Goal: Information Seeking & Learning: Learn about a topic

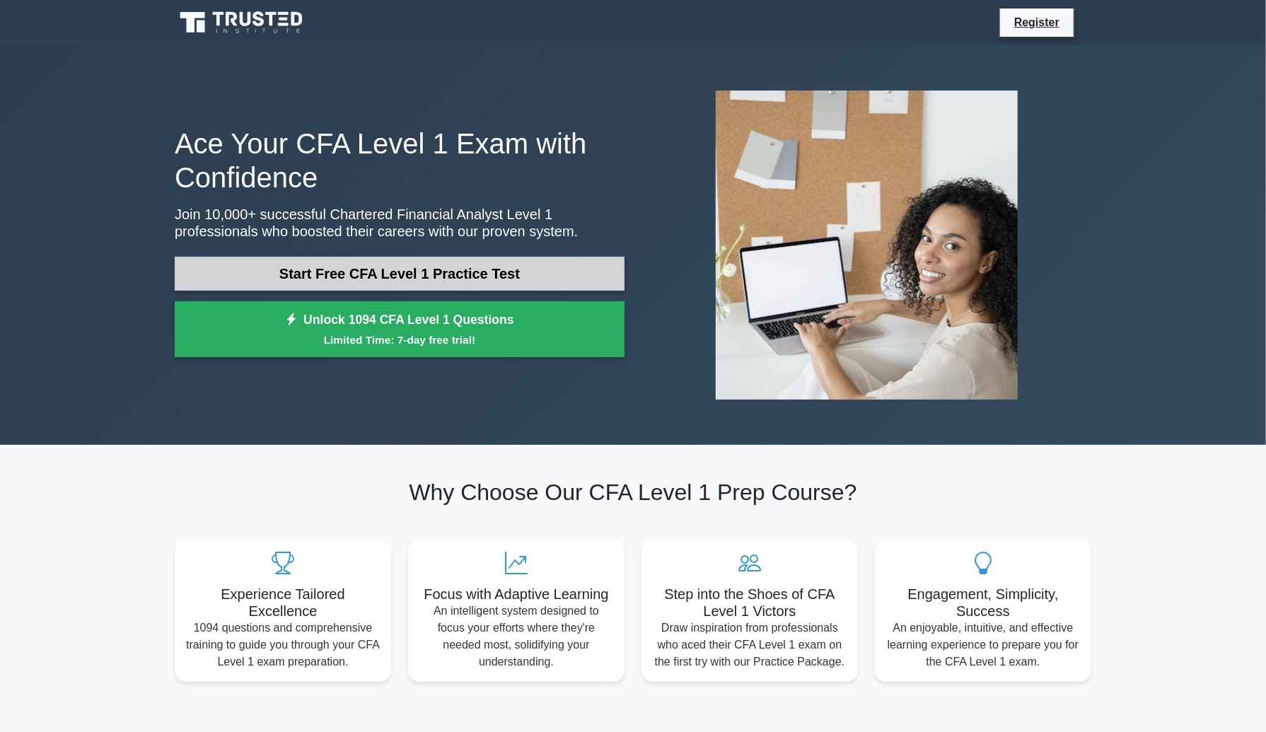
click at [445, 268] on link "Start Free CFA Level 1 Practice Test" at bounding box center [400, 274] width 450 height 34
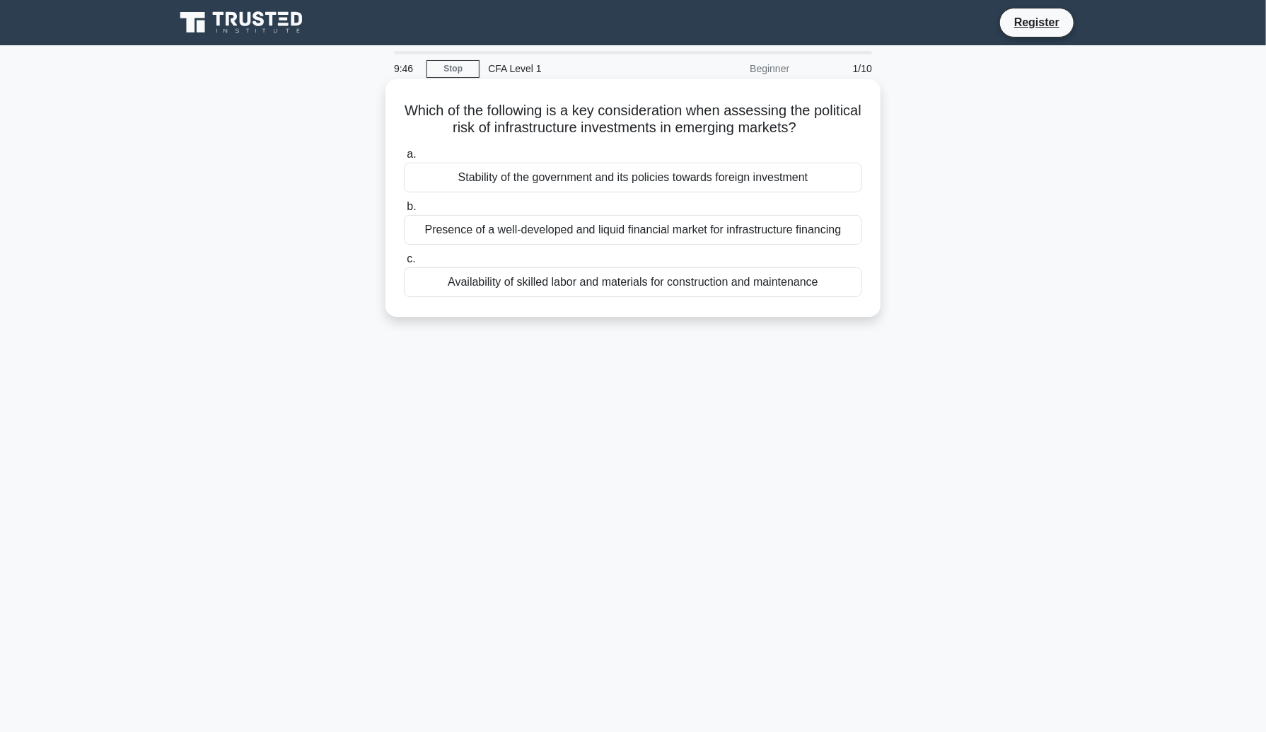
click at [603, 180] on div "Stability of the government and its policies towards foreign investment" at bounding box center [633, 178] width 458 height 30
click at [404, 159] on input "a. Stability of the government and its policies towards foreign investment" at bounding box center [404, 154] width 0 height 9
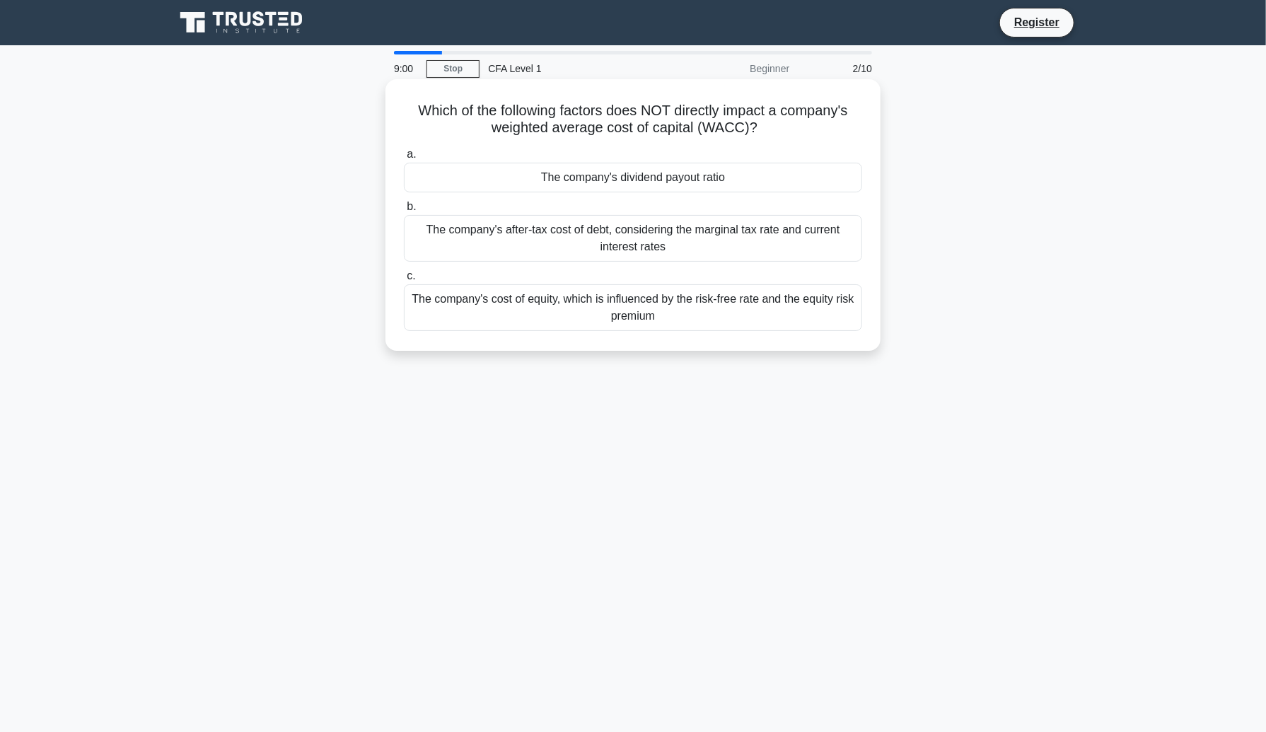
click at [633, 172] on div "The company's dividend payout ratio" at bounding box center [633, 178] width 458 height 30
click at [404, 159] on input "a. The company's dividend payout ratio" at bounding box center [404, 154] width 0 height 9
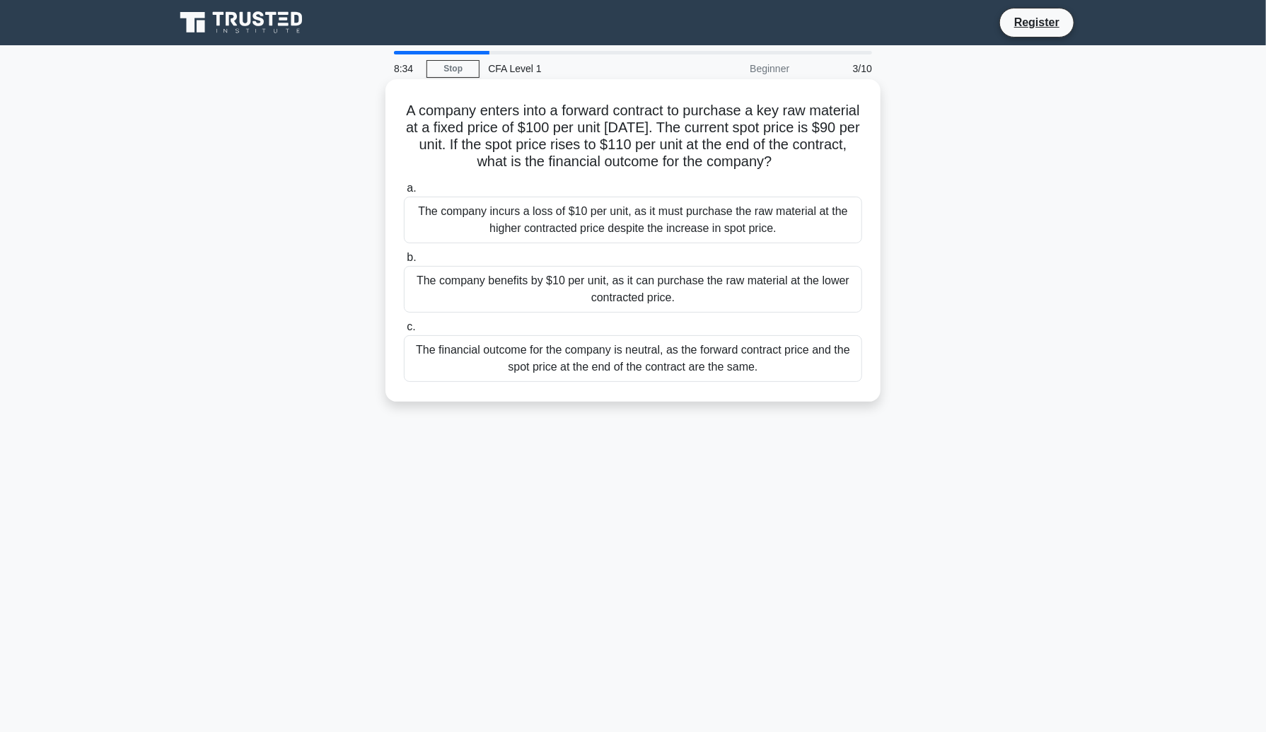
click at [649, 293] on div "The company benefits by $10 per unit, as it can purchase the raw material at th…" at bounding box center [633, 289] width 458 height 47
click at [404, 262] on input "b. The company benefits by $10 per unit, as it can purchase the raw material at…" at bounding box center [404, 257] width 0 height 9
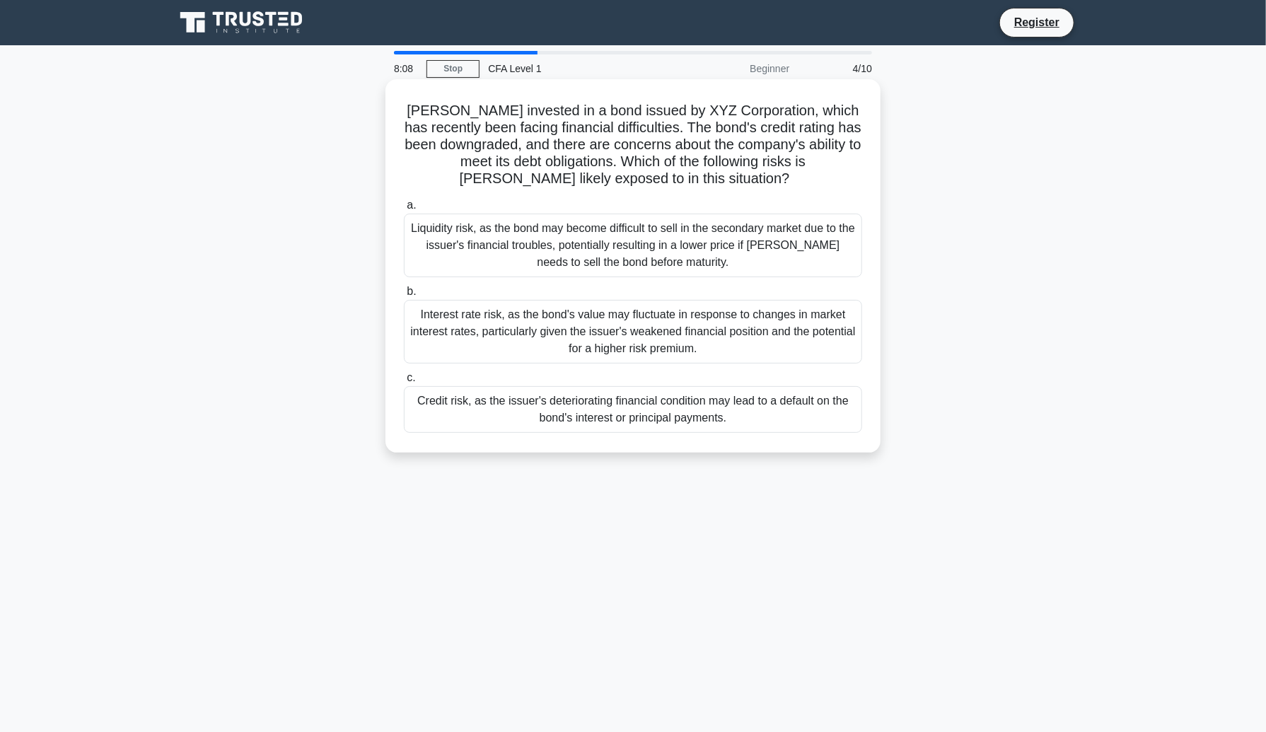
click at [611, 411] on div "Credit risk, as the issuer's deteriorating financial condition may lead to a de…" at bounding box center [633, 409] width 458 height 47
click at [404, 383] on input "c. Credit risk, as the issuer's deteriorating financial condition may lead to a…" at bounding box center [404, 377] width 0 height 9
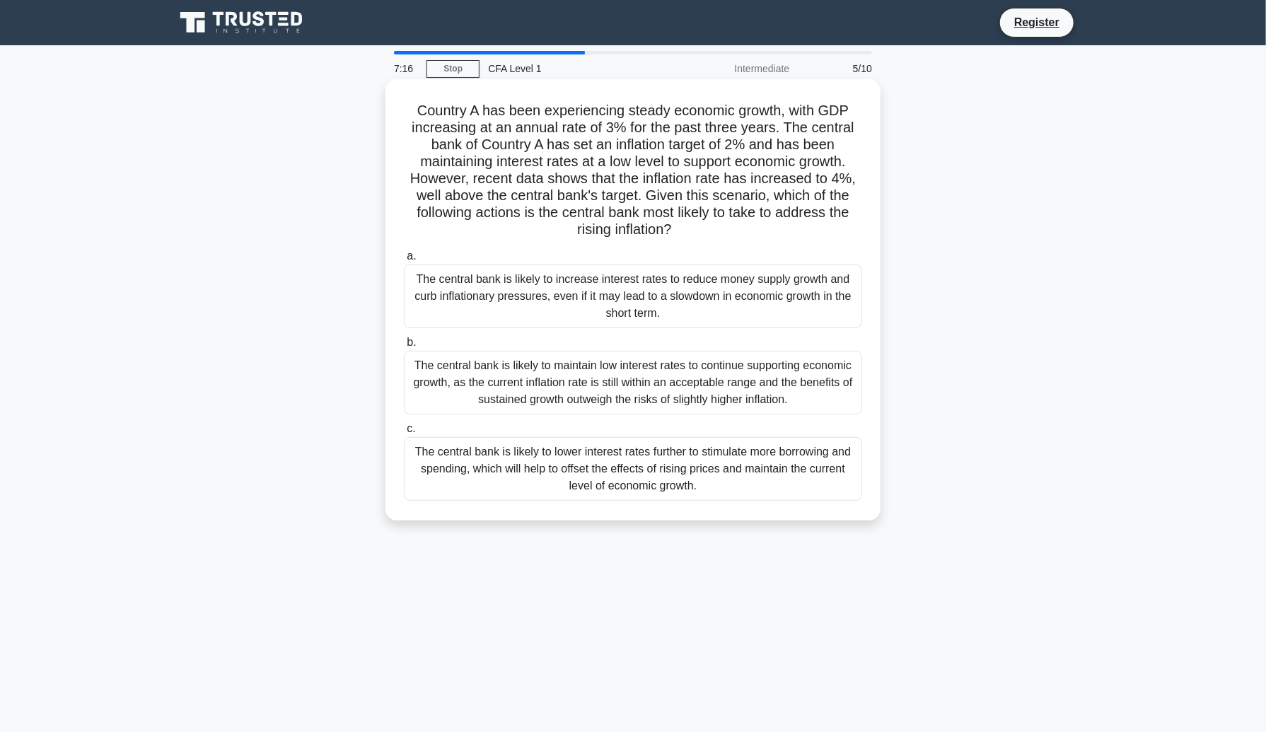
click at [562, 286] on div "The central bank is likely to increase interest rates to reduce money supply gr…" at bounding box center [633, 297] width 458 height 64
click at [404, 261] on input "a. The central bank is likely to increase interest rates to reduce money supply…" at bounding box center [404, 256] width 0 height 9
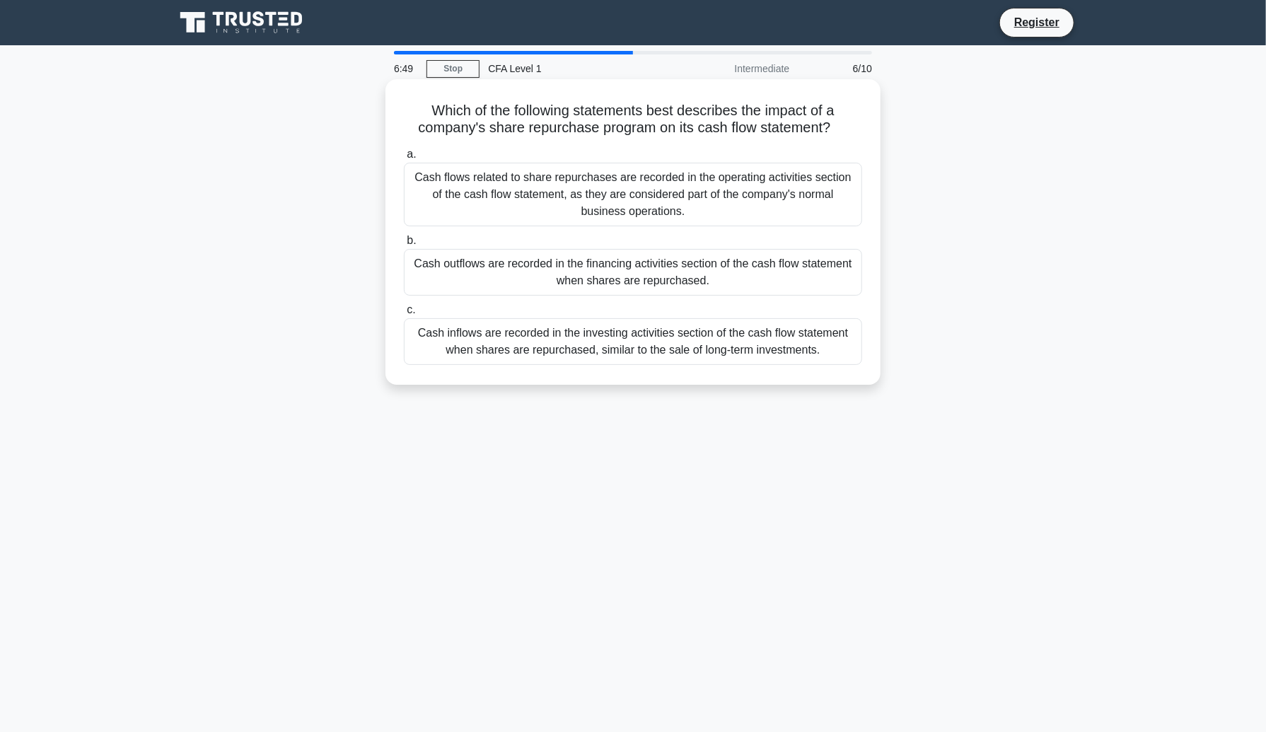
click at [620, 339] on div "Cash inflows are recorded in the investing activities section of the cash flow …" at bounding box center [633, 341] width 458 height 47
click at [404, 315] on input "c. Cash inflows are recorded in the investing activities section of the cash fl…" at bounding box center [404, 310] width 0 height 9
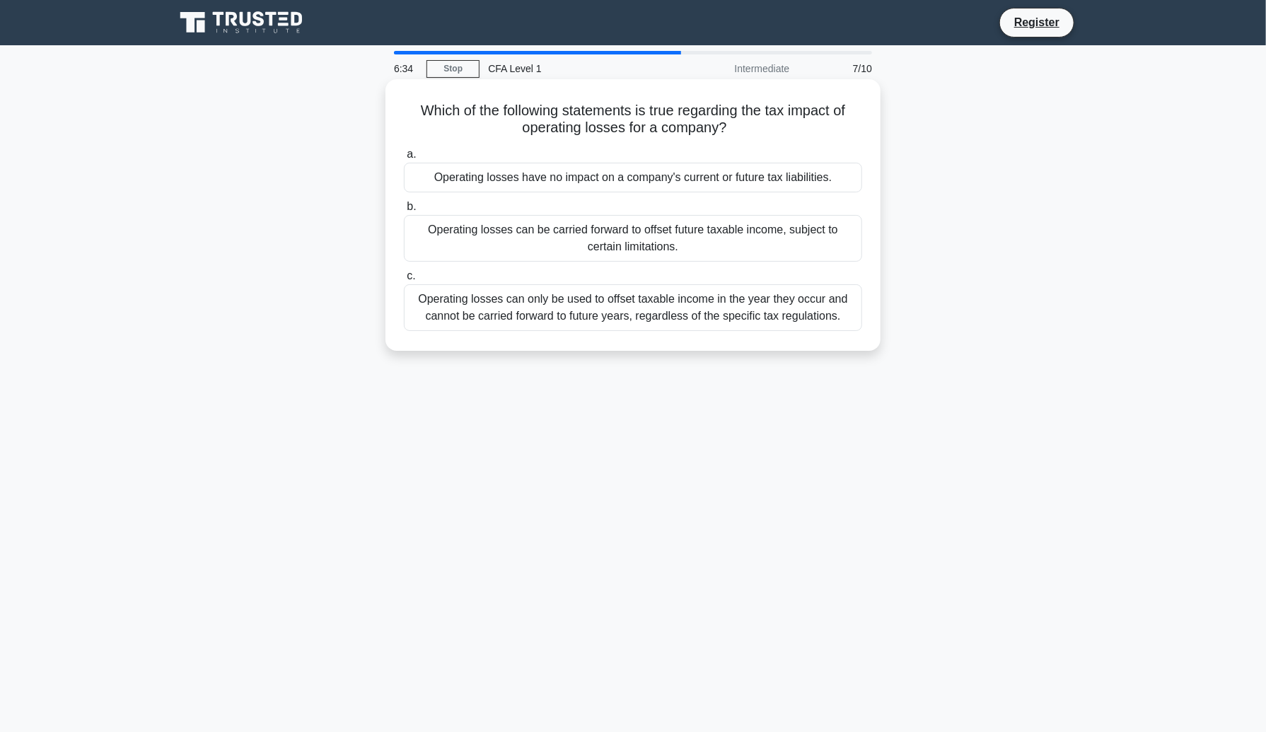
click at [624, 316] on div "Operating losses can only be used to offset taxable income in the year they occ…" at bounding box center [633, 307] width 458 height 47
click at [404, 281] on input "c. Operating losses can only be used to offset taxable income in the year they …" at bounding box center [404, 276] width 0 height 9
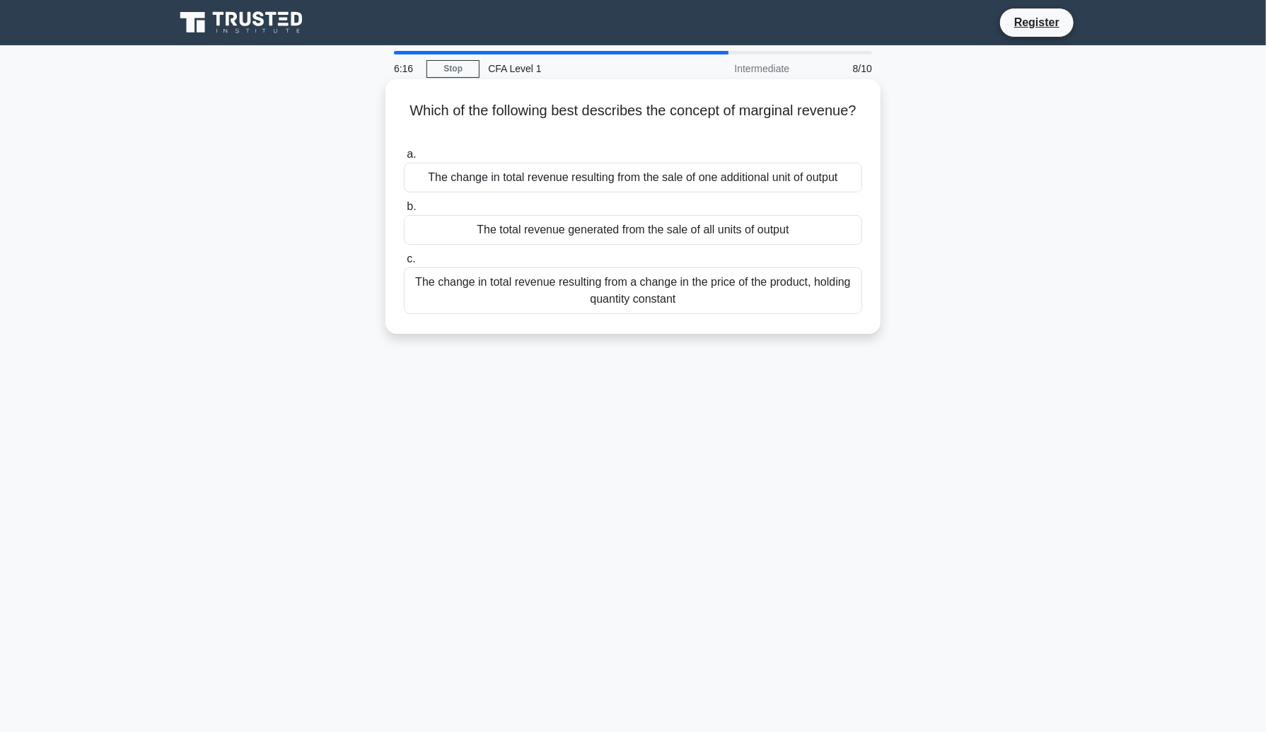
click at [550, 183] on div "The change in total revenue resulting from the sale of one additional unit of o…" at bounding box center [633, 178] width 458 height 30
click at [404, 159] on input "a. The change in total revenue resulting from the sale of one additional unit o…" at bounding box center [404, 154] width 0 height 9
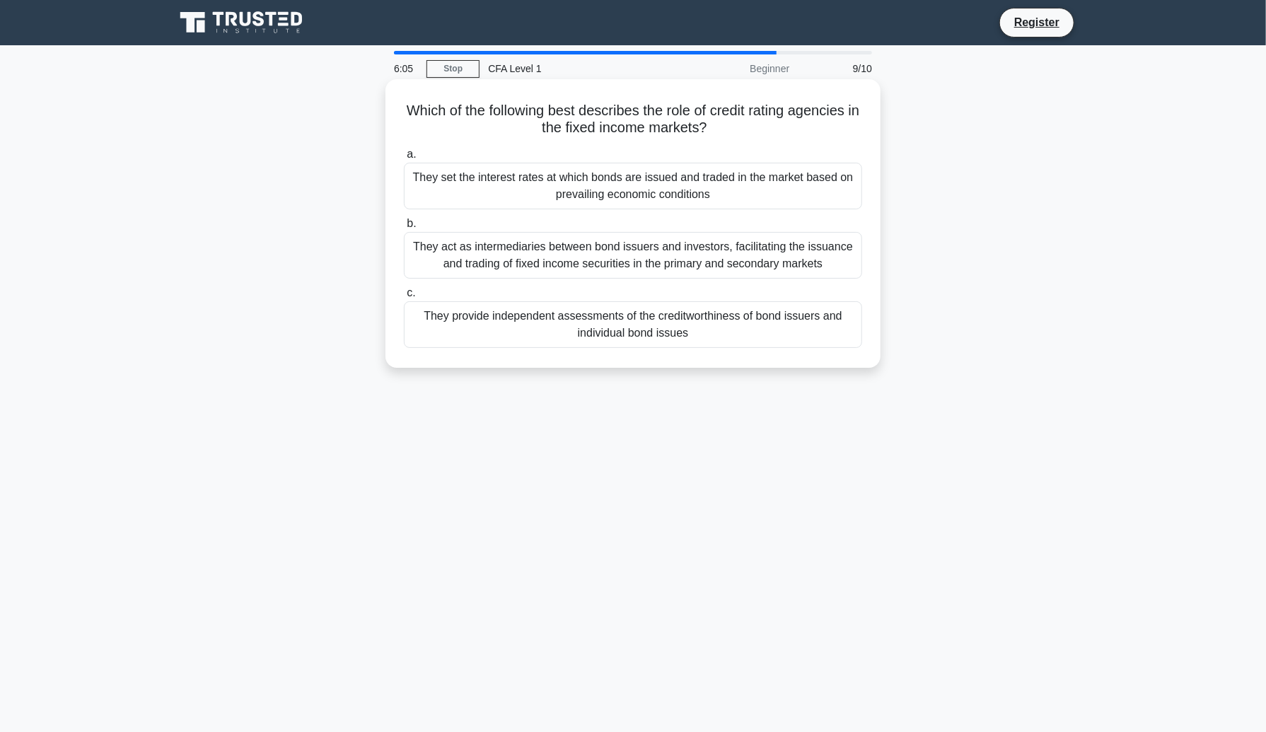
click at [601, 335] on div "They provide independent assessments of the creditworthiness of bond issuers an…" at bounding box center [633, 324] width 458 height 47
click at [404, 298] on input "c. They provide independent assessments of the creditworthiness of bond issuers…" at bounding box center [404, 293] width 0 height 9
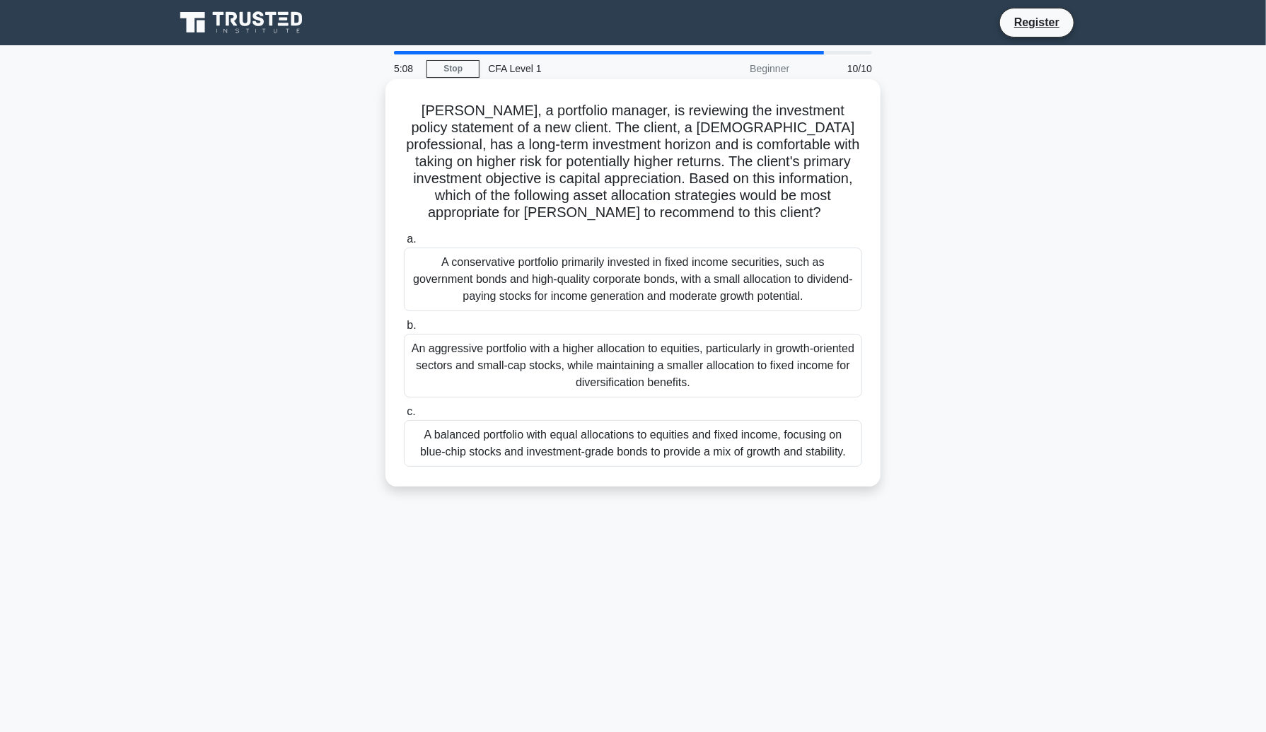
click at [579, 376] on div "An aggressive portfolio with a higher allocation to equities, particularly in g…" at bounding box center [633, 366] width 458 height 64
click at [404, 330] on input "b. An aggressive portfolio with a higher allocation to equities, particularly i…" at bounding box center [404, 325] width 0 height 9
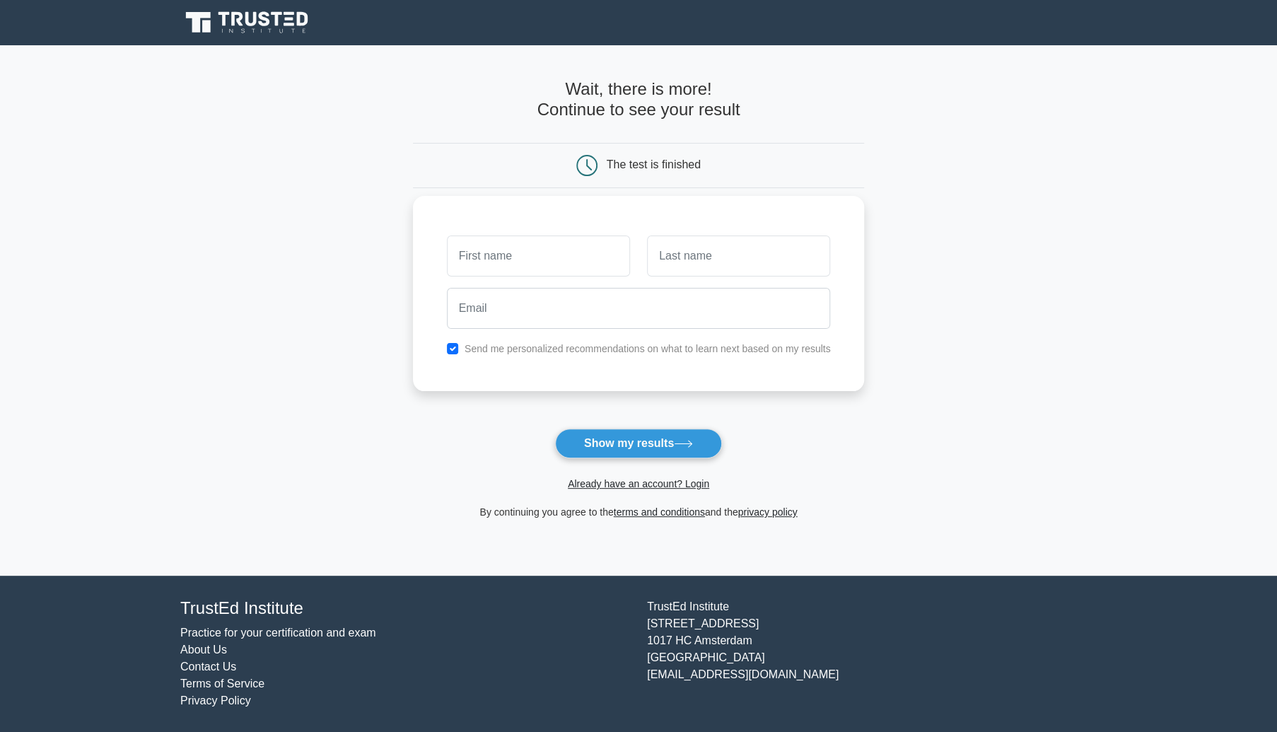
click at [602, 262] on input "text" at bounding box center [538, 256] width 183 height 41
type input "Joshua"
click at [652, 266] on input "text" at bounding box center [738, 256] width 183 height 41
type input "Beechinor"
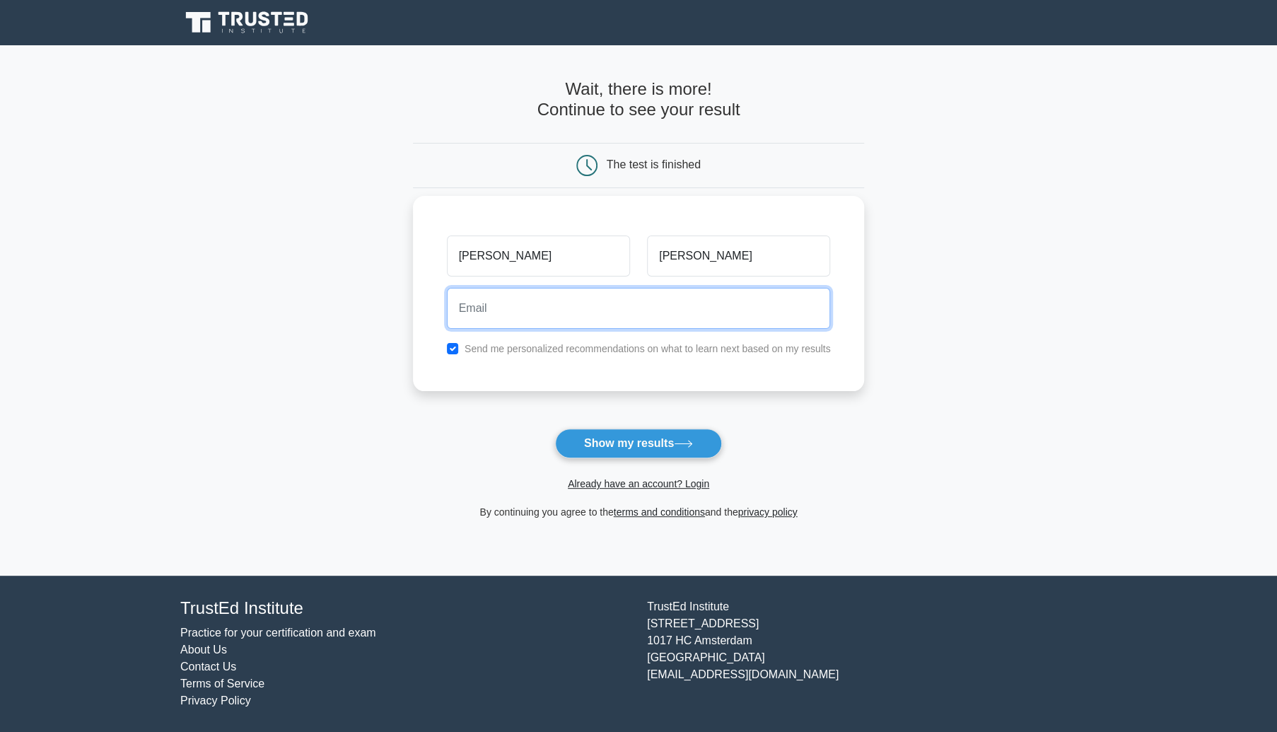
click at [635, 299] on input "email" at bounding box center [639, 308] width 384 height 41
type input "beechinorjoshua@yahoo.co.uk"
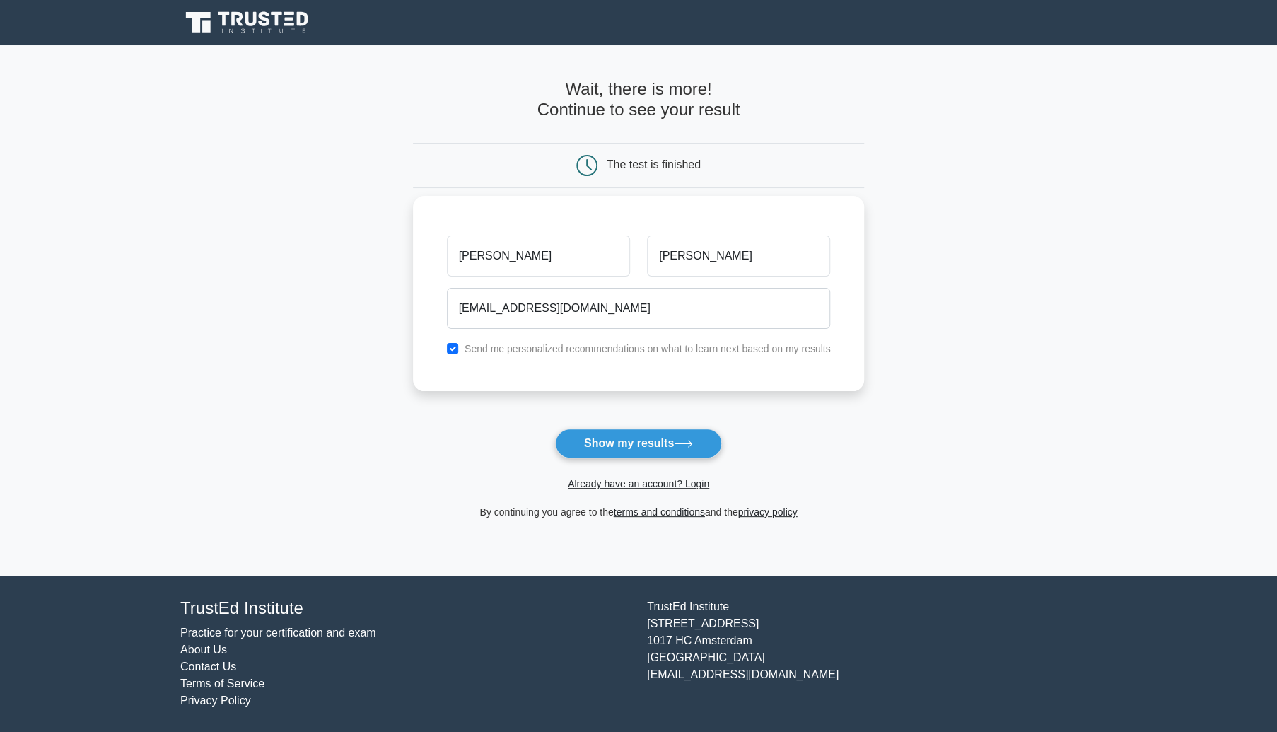
click at [521, 347] on label "Send me personalized recommendations on what to learn next based on my results" at bounding box center [648, 348] width 366 height 11
click at [452, 348] on input "checkbox" at bounding box center [452, 348] width 11 height 11
checkbox input "false"
click at [601, 434] on button "Show my results" at bounding box center [638, 444] width 167 height 30
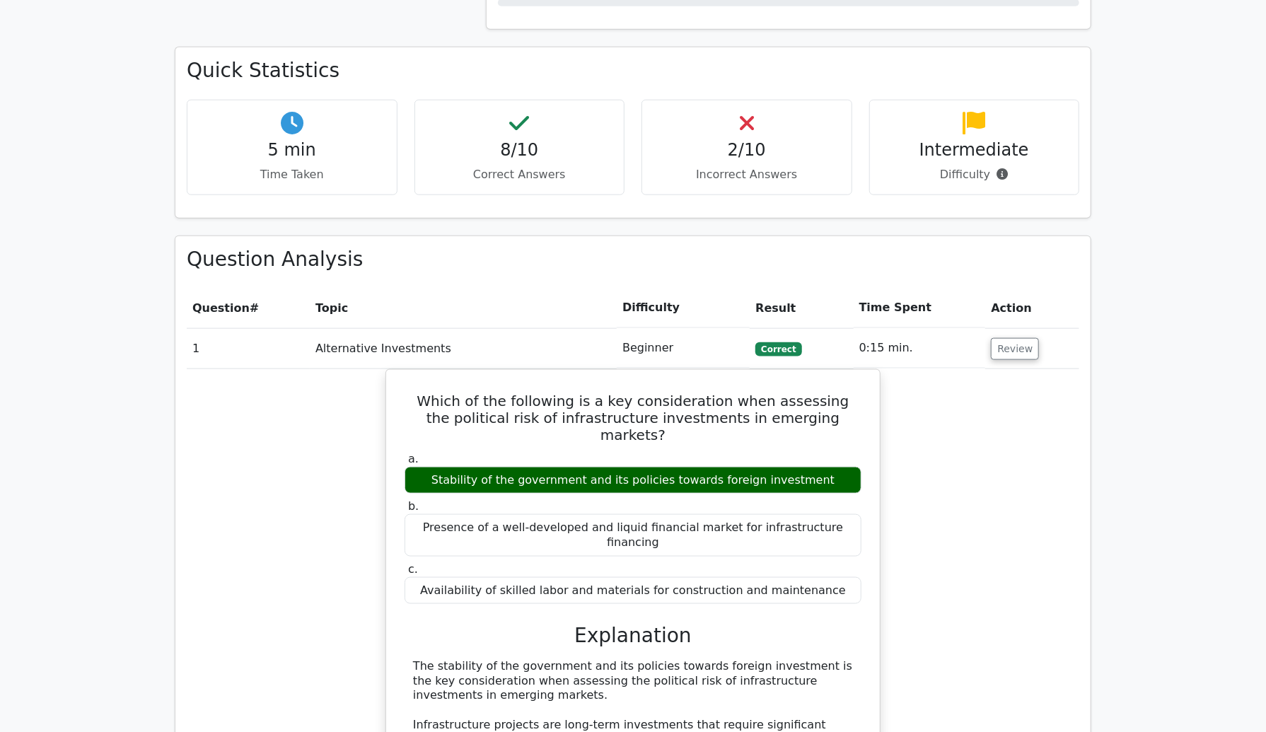
scroll to position [840, 0]
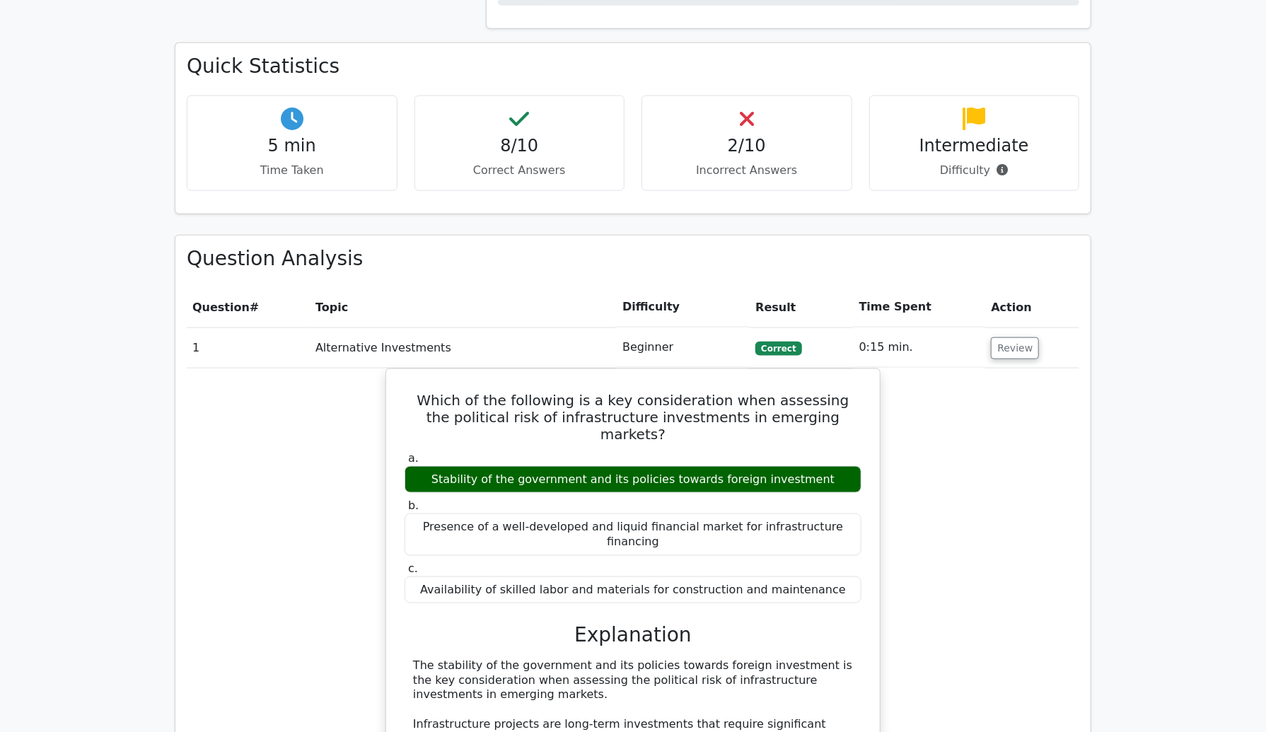
click at [741, 136] on h4 "2/10" at bounding box center [747, 146] width 187 height 21
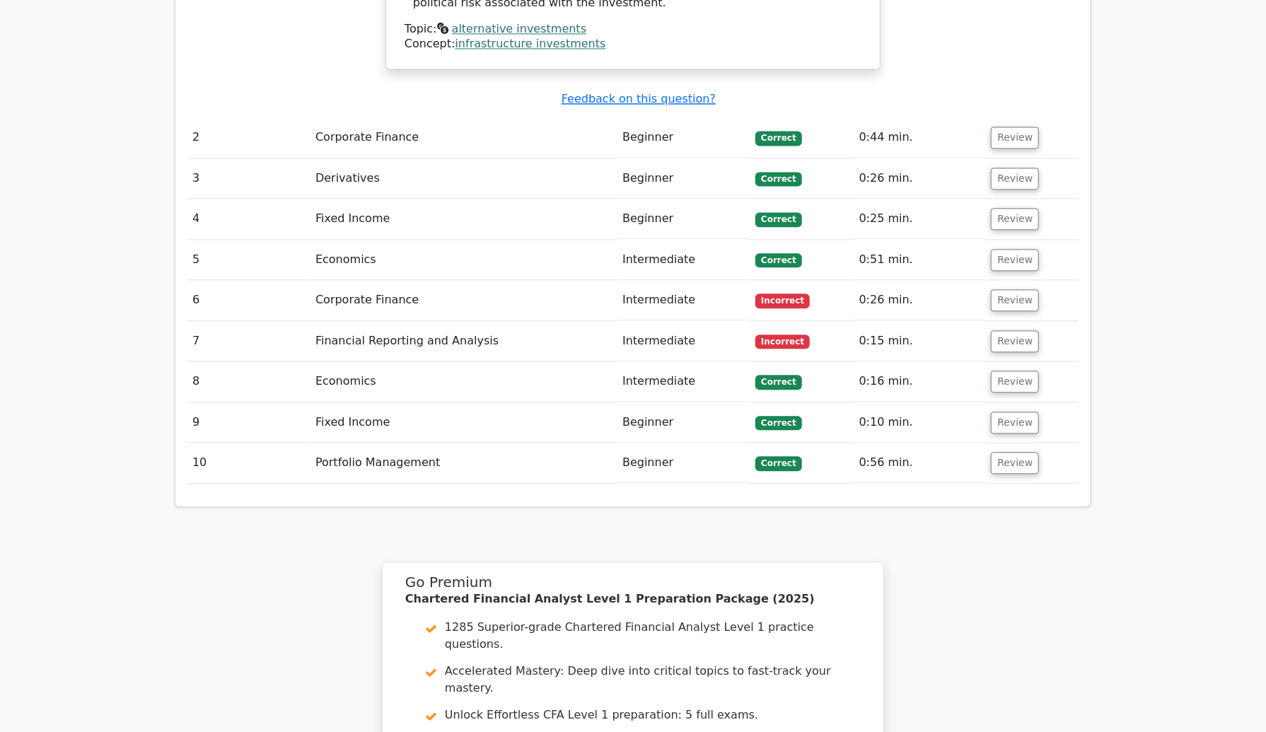
scroll to position [1763, 0]
click at [559, 282] on td "Corporate Finance" at bounding box center [463, 302] width 307 height 40
click at [1004, 291] on button "Review" at bounding box center [1015, 302] width 48 height 22
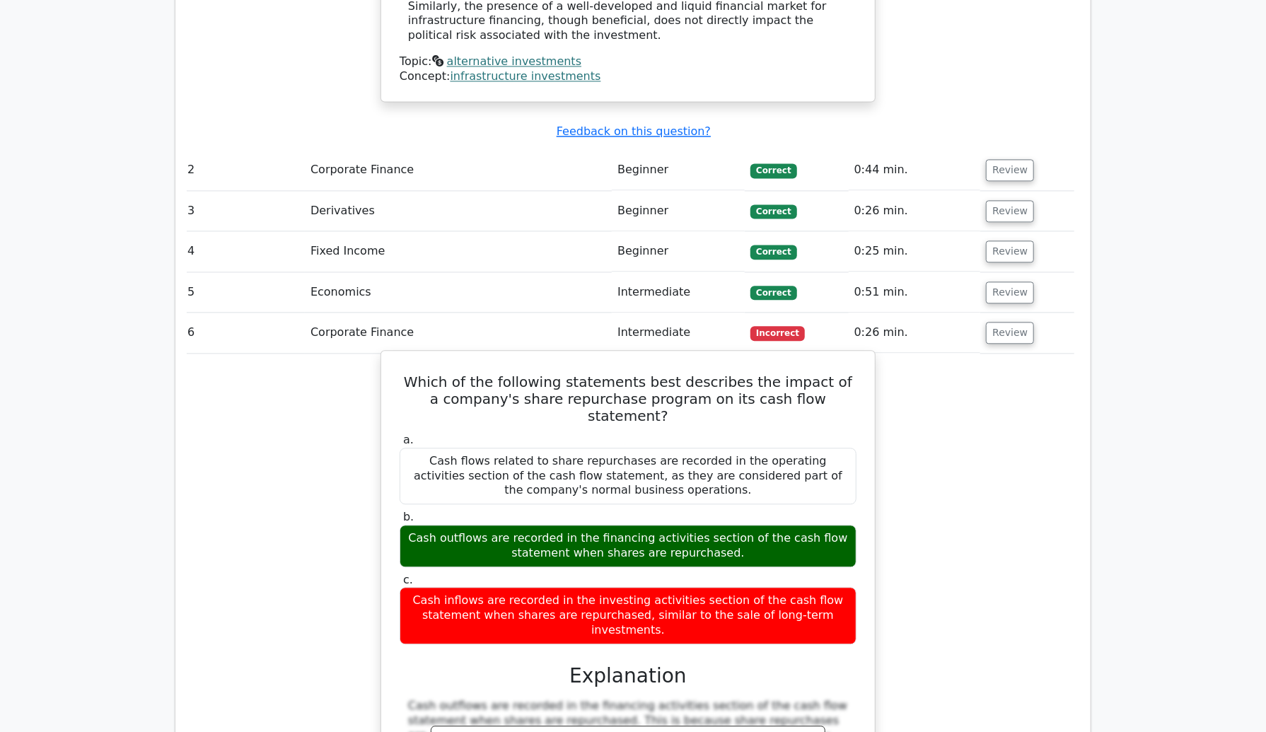
scroll to position [1813, 0]
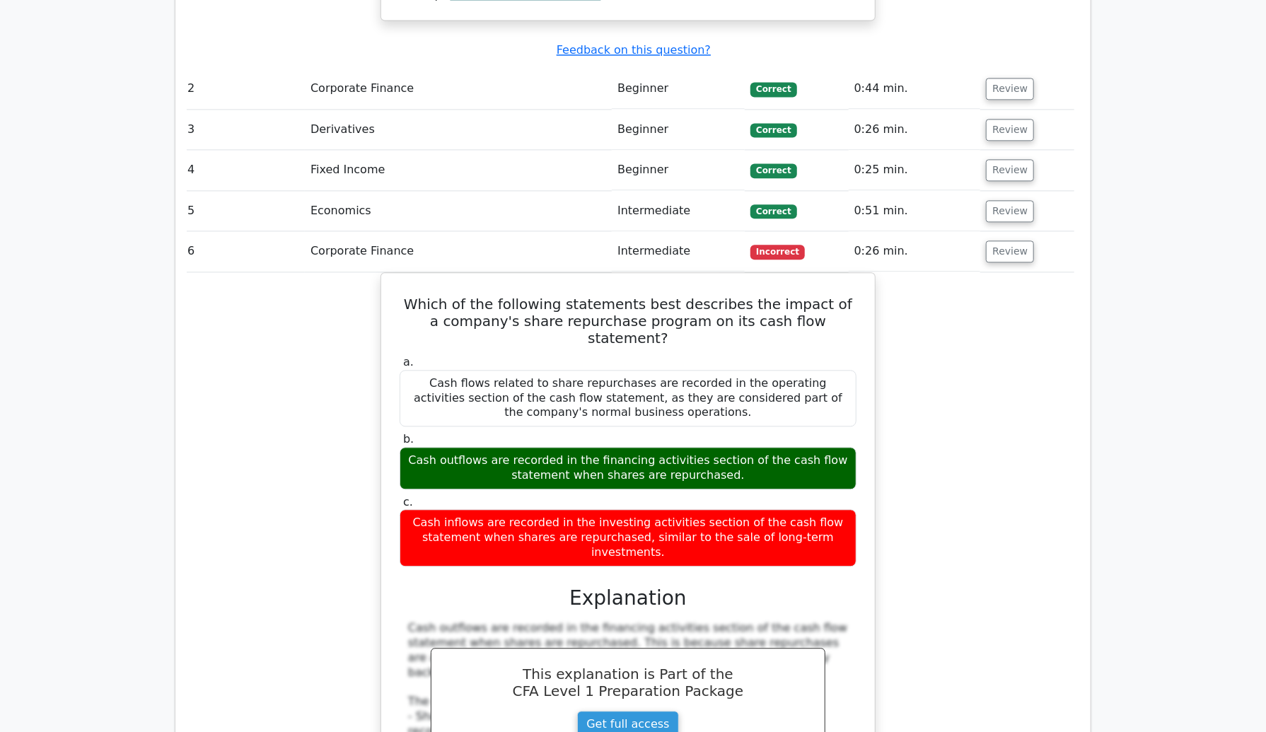
click at [974, 356] on div "Which of the following statements best describes the impact of a company's shar…" at bounding box center [628, 565] width 893 height 586
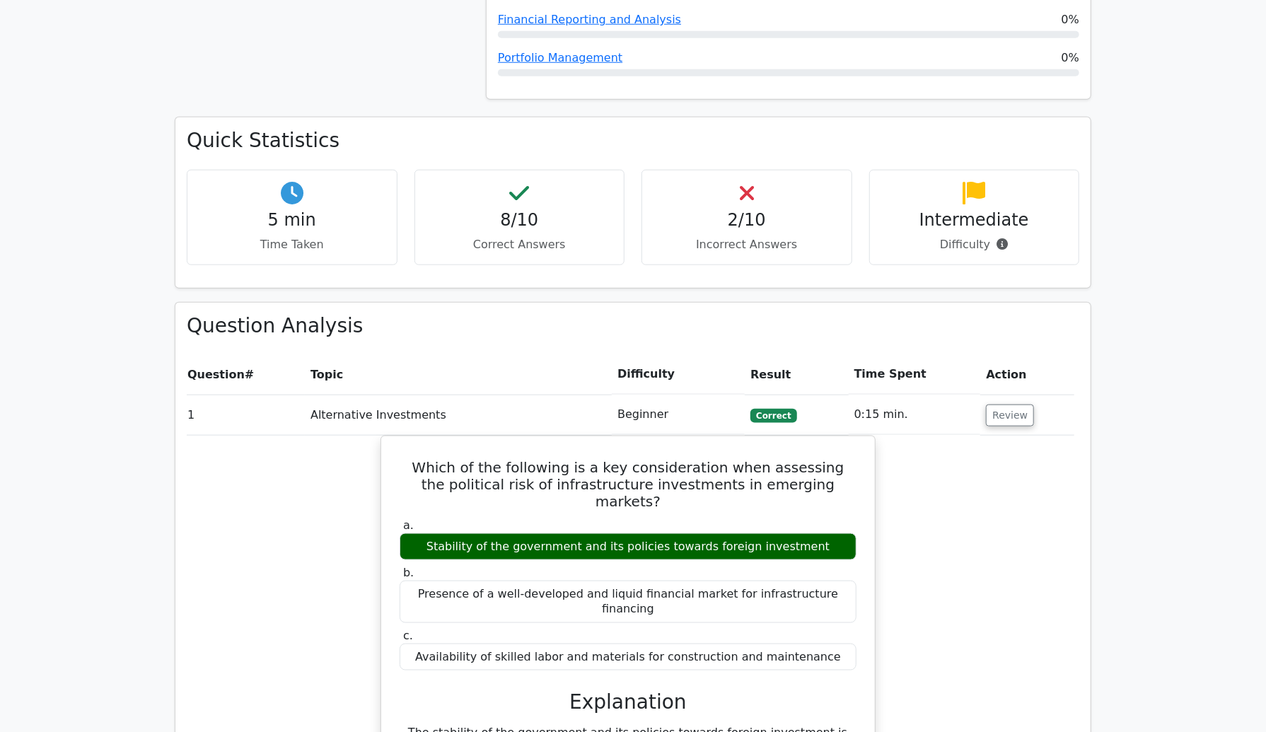
scroll to position [771, 0]
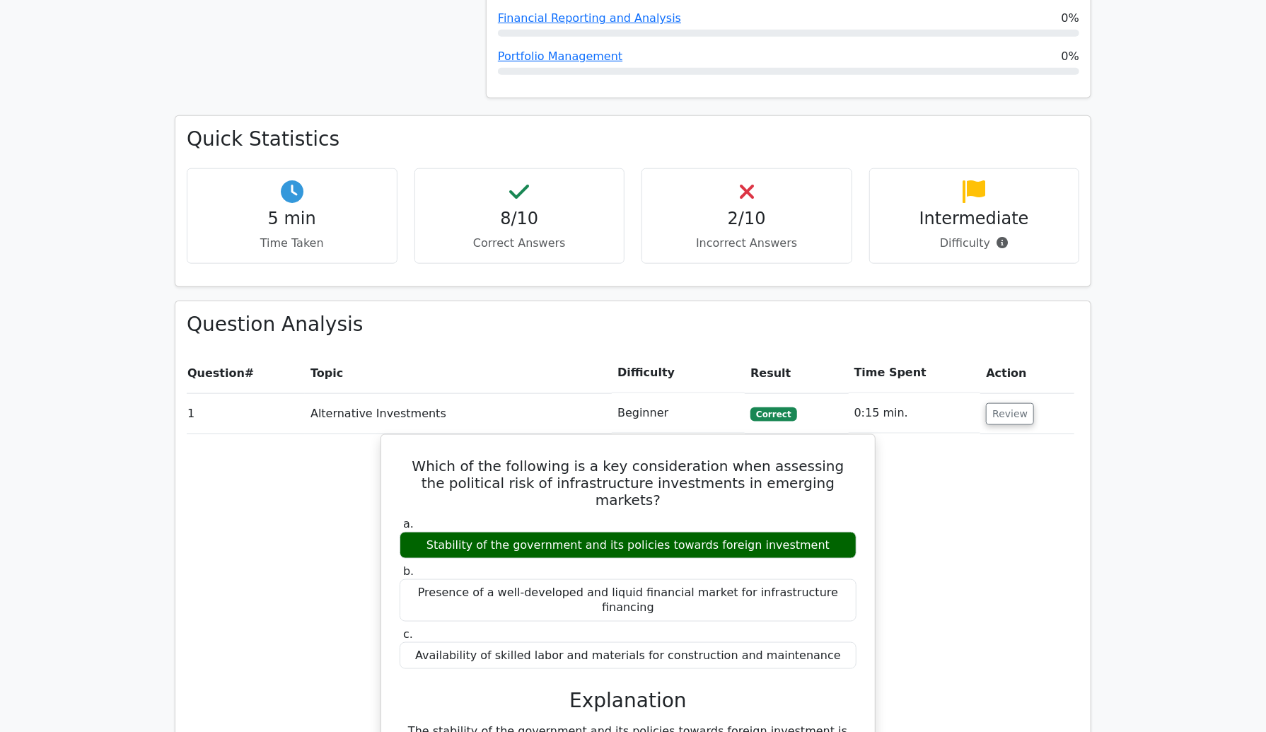
click at [878, 393] on td "0:15 min." at bounding box center [915, 413] width 132 height 40
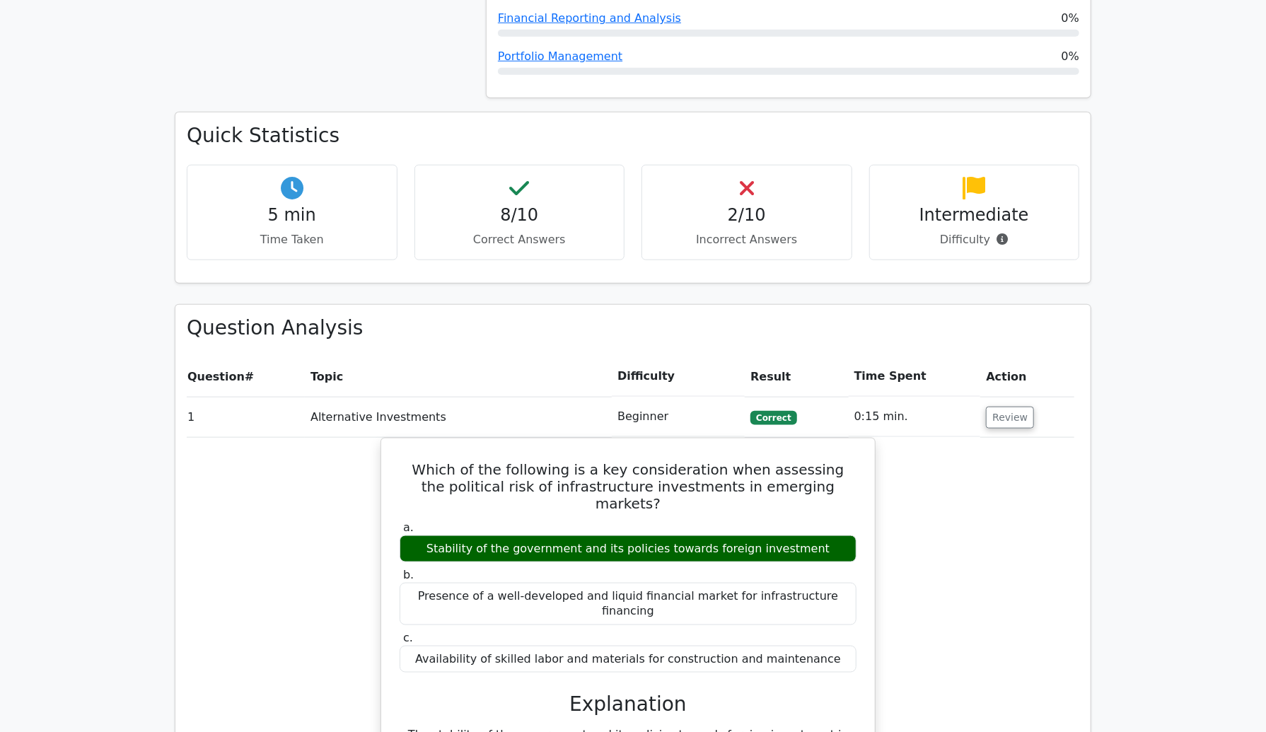
click at [753, 205] on h4 "2/10" at bounding box center [747, 215] width 187 height 21
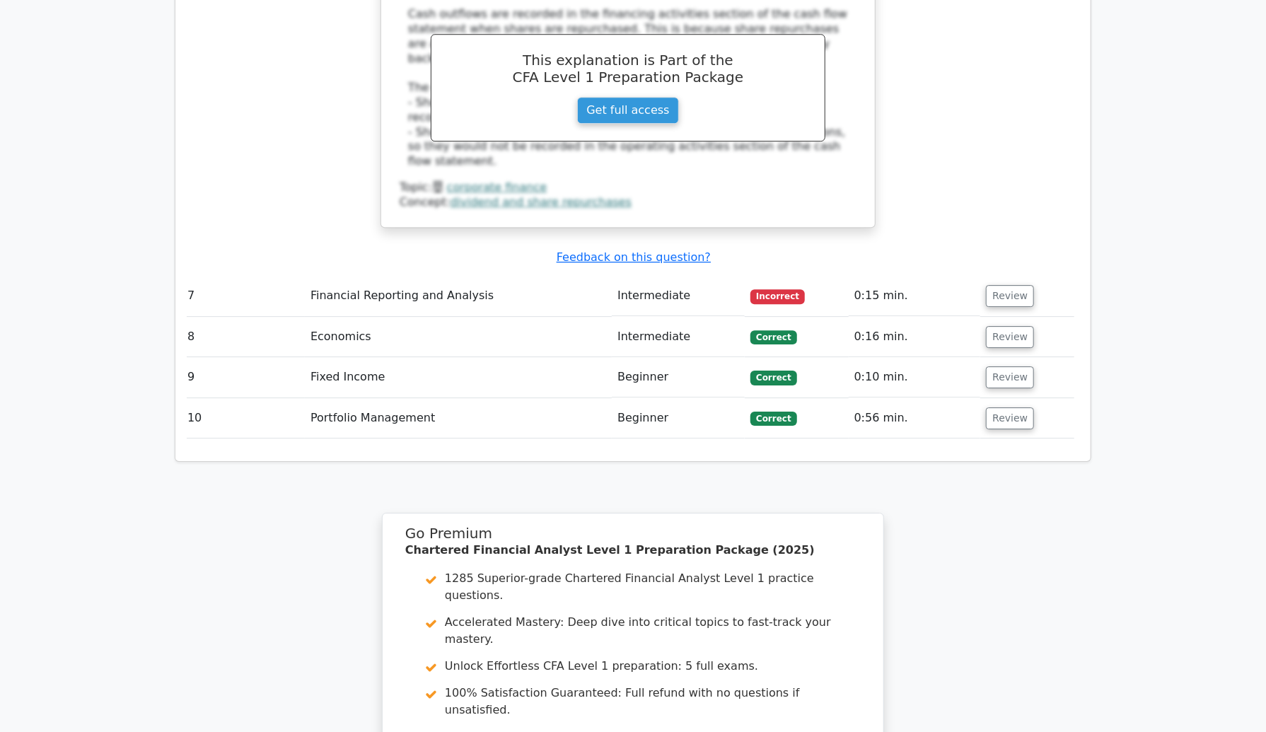
scroll to position [2626, 0]
